Goal: Information Seeking & Learning: Check status

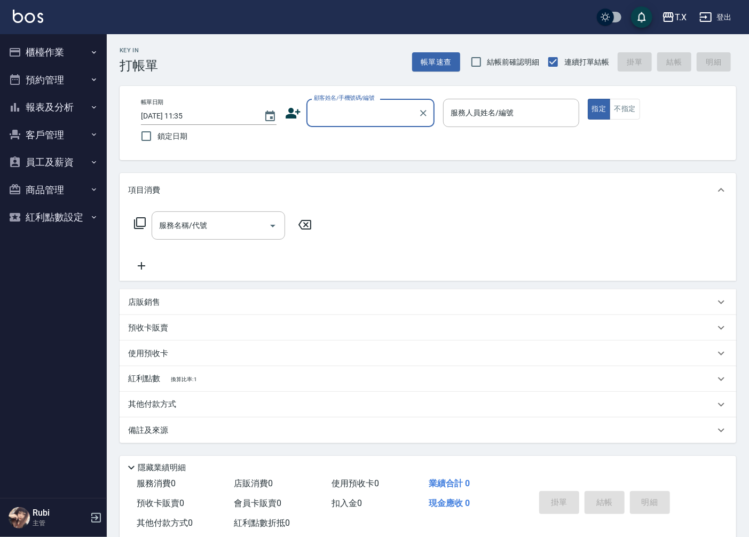
click at [57, 107] on button "報表及分析" at bounding box center [53, 107] width 98 height 28
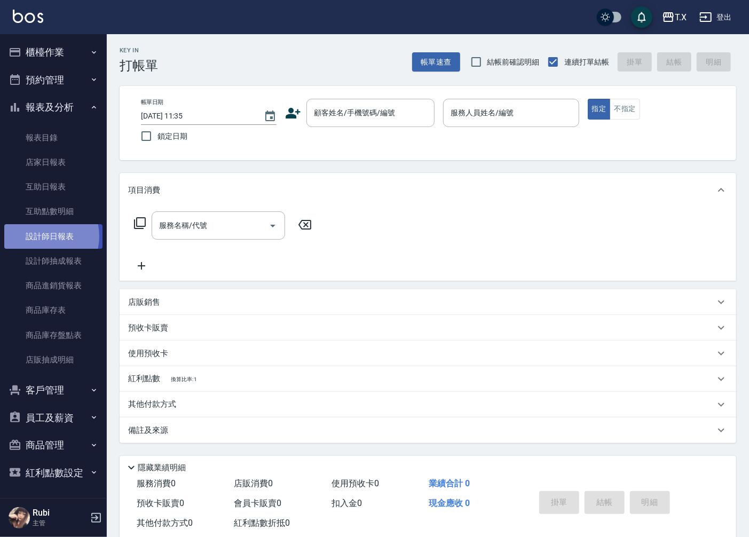
drag, startPoint x: 40, startPoint y: 236, endPoint x: 51, endPoint y: 225, distance: 15.5
click at [40, 236] on link "設計師日報表" at bounding box center [53, 236] width 98 height 25
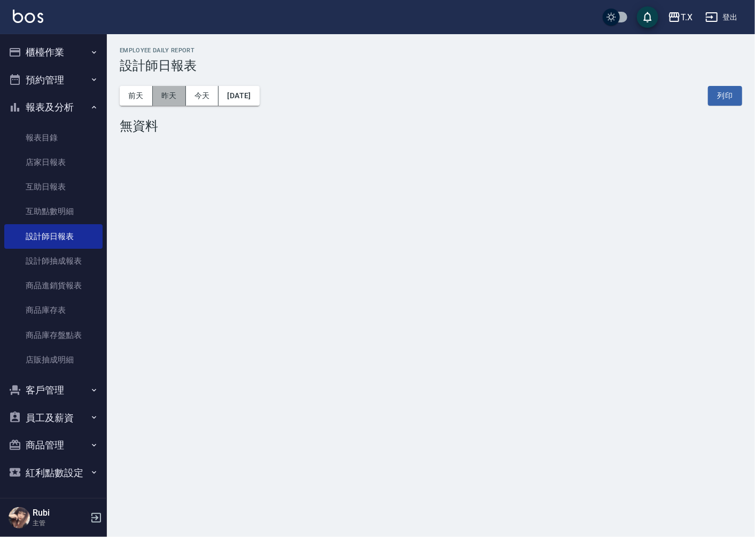
click at [160, 93] on button "昨天" at bounding box center [169, 96] width 33 height 20
